Goal: Transaction & Acquisition: Purchase product/service

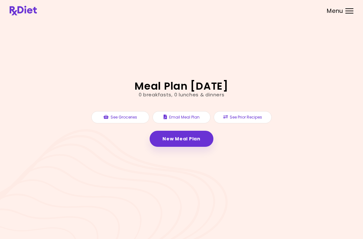
click at [362, 20] on header at bounding box center [181, 10] width 363 height 21
click at [197, 138] on link "New Meal Plan" at bounding box center [181, 139] width 63 height 16
select select "*"
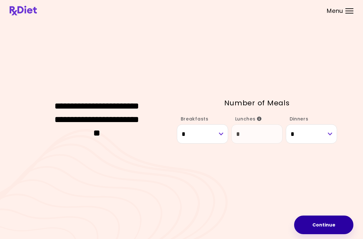
click at [337, 224] on button "Continue" at bounding box center [323, 224] width 59 height 19
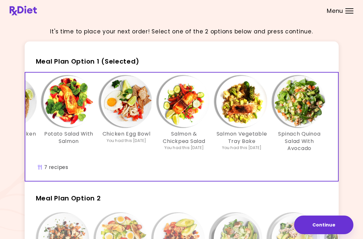
scroll to position [0, 110]
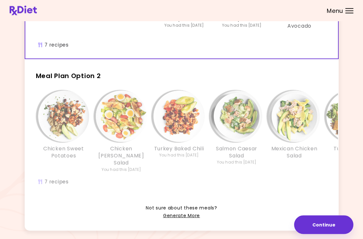
click at [211, 115] on img "Info - Salmon Caesar Salad - Meal Plan Option 2" at bounding box center [236, 116] width 51 height 51
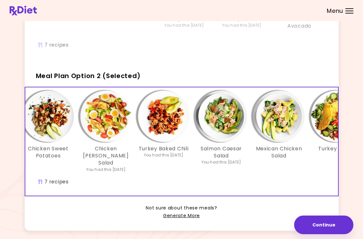
scroll to position [0, 14]
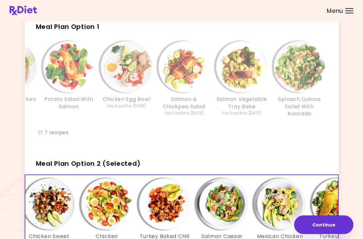
click at [215, 77] on div "Salmon Vegetable Tray Bake You had this [DATE]" at bounding box center [242, 82] width 58 height 82
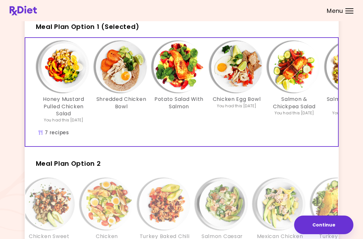
scroll to position [0, 0]
click at [182, 68] on img "Info - Potato Salad With Salmon - Meal Plan Option 1 (Selected)" at bounding box center [179, 66] width 51 height 51
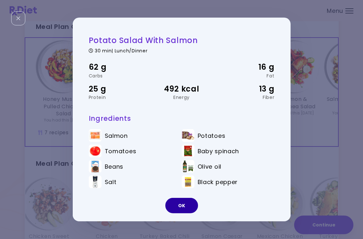
click at [188, 200] on button "OK" at bounding box center [181, 205] width 33 height 15
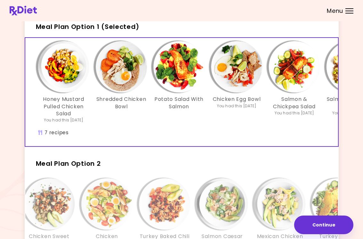
click at [242, 73] on img "Info - Chicken Egg Bowl - Meal Plan Option 1 (Selected)" at bounding box center [236, 66] width 51 height 51
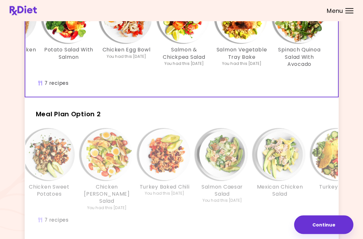
scroll to position [89, 0]
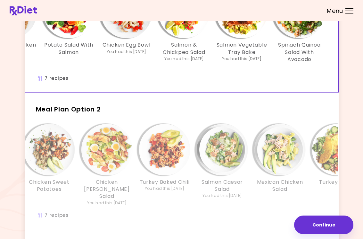
click at [244, 142] on img "Info - Salmon Caesar Salad - Meal Plan Option 2" at bounding box center [222, 149] width 51 height 51
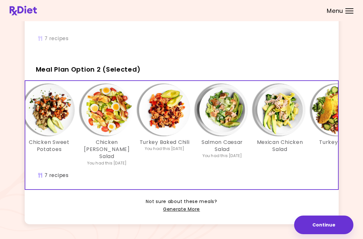
scroll to position [135, 0]
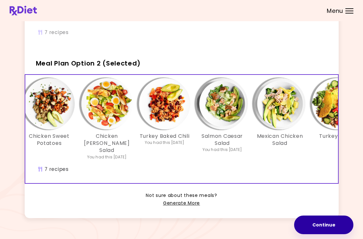
click at [329, 223] on button "Continue" at bounding box center [323, 224] width 59 height 19
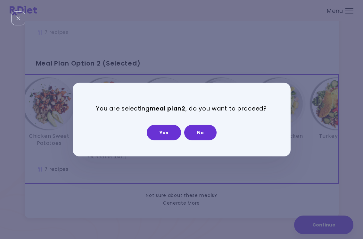
click at [168, 129] on button "Yes" at bounding box center [164, 131] width 34 height 15
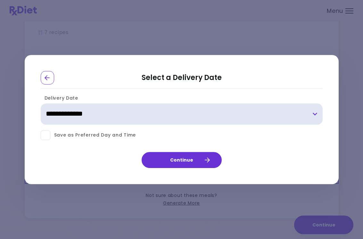
click at [312, 115] on select "**********" at bounding box center [182, 113] width 282 height 21
select select "**********"
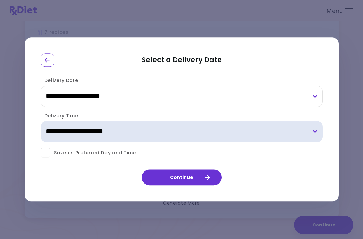
click at [313, 135] on select "**********" at bounding box center [182, 131] width 282 height 21
click at [315, 135] on select "**********" at bounding box center [182, 131] width 282 height 21
select select "*"
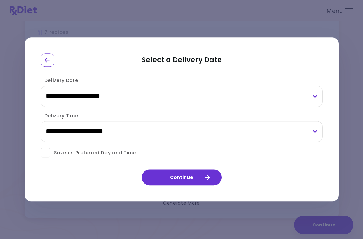
click at [199, 175] on button "Continue" at bounding box center [182, 177] width 80 height 16
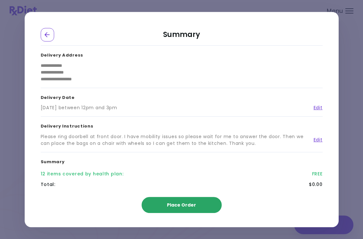
click at [202, 202] on button "Place Order" at bounding box center [182, 205] width 80 height 16
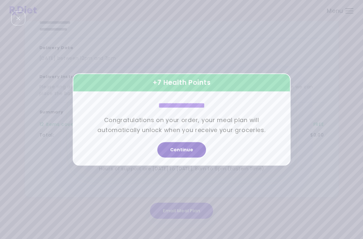
click at [192, 149] on button "Continue" at bounding box center [181, 149] width 49 height 15
